Goal: Information Seeking & Learning: Learn about a topic

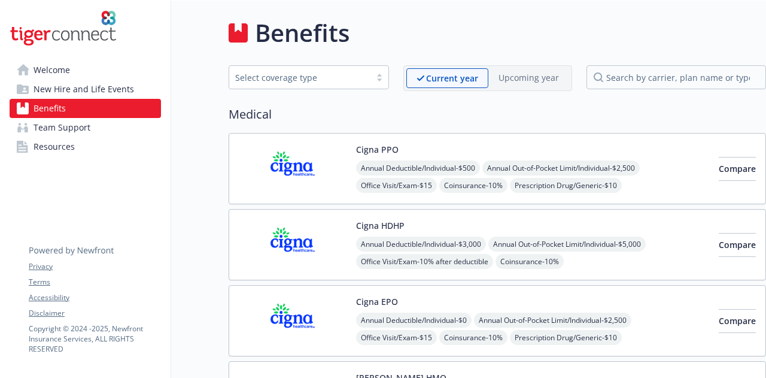
scroll to position [836, 0]
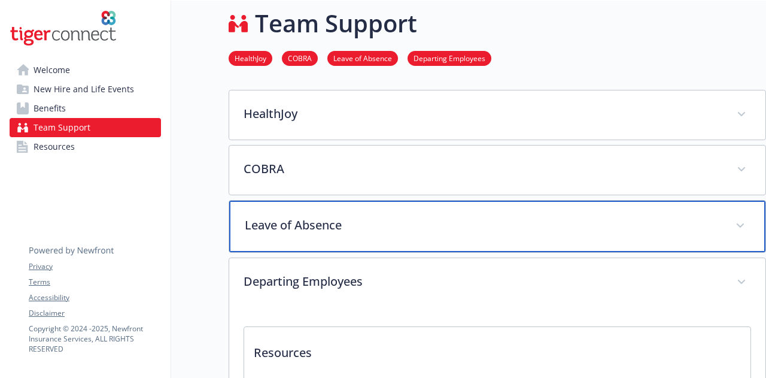
click at [378, 212] on div "Leave of Absence" at bounding box center [497, 225] width 536 height 51
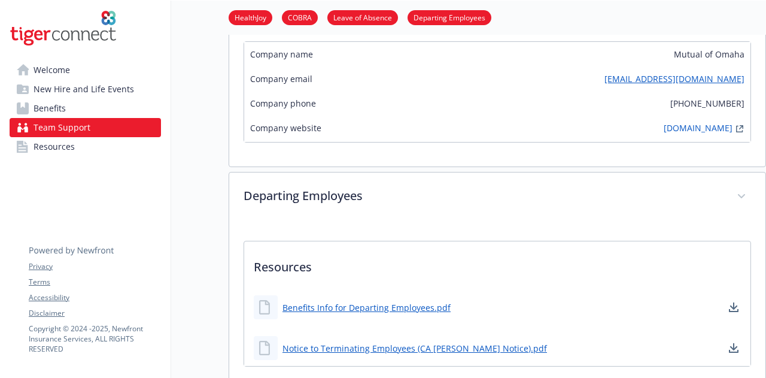
scroll to position [291, 0]
